Goal: Task Accomplishment & Management: Use online tool/utility

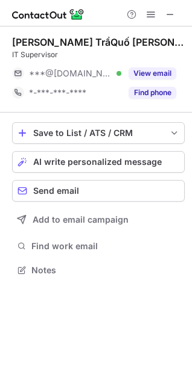
scroll to position [262, 192]
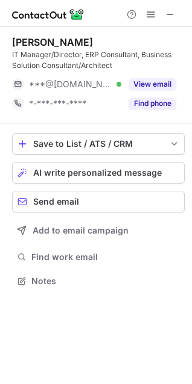
scroll to position [273, 192]
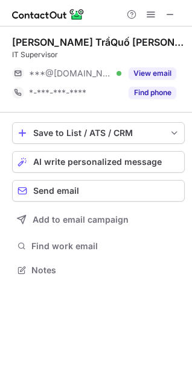
scroll to position [262, 192]
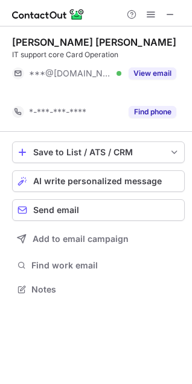
scroll to position [262, 192]
